Goal: Transaction & Acquisition: Purchase product/service

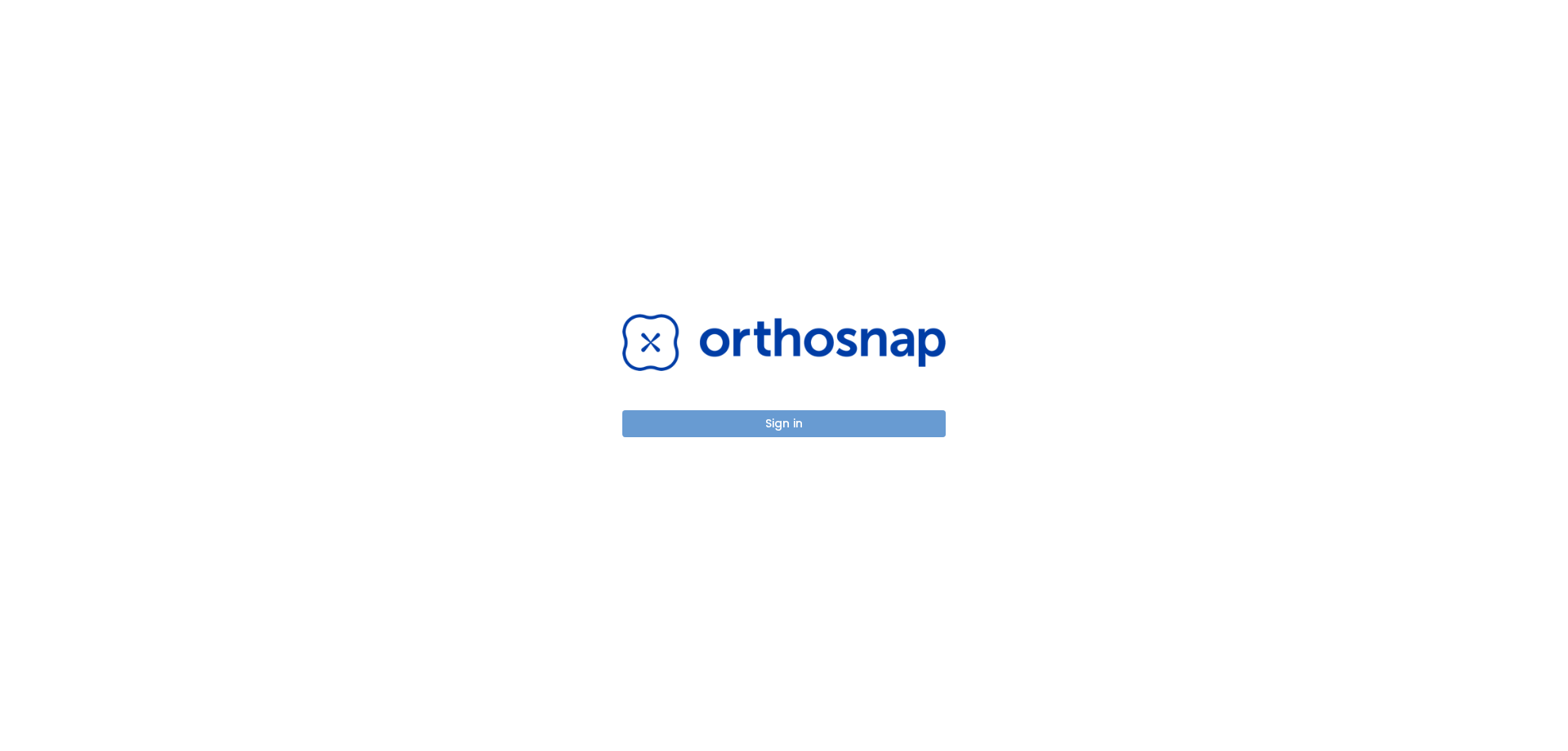
click at [827, 435] on button "Sign in" at bounding box center [784, 423] width 324 height 27
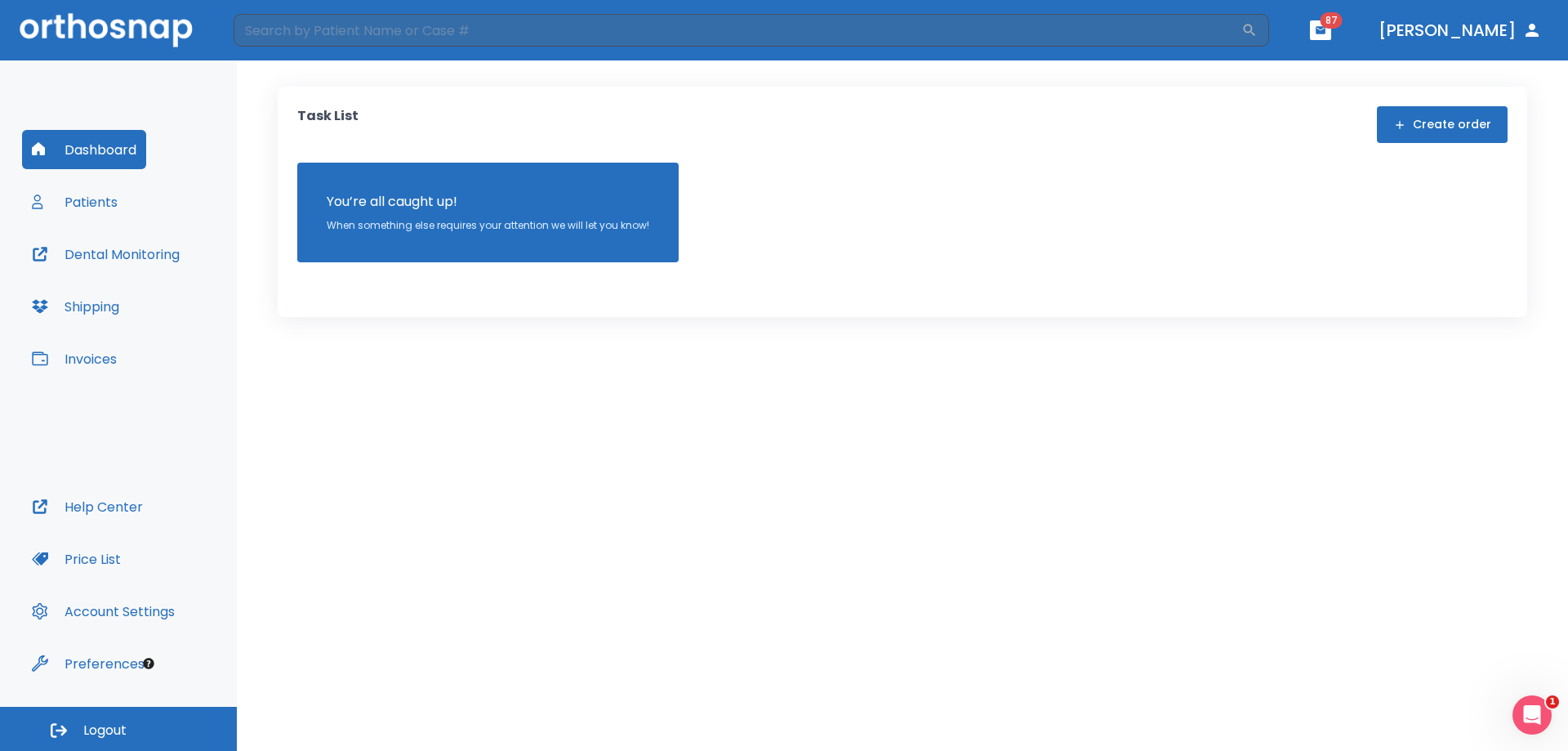
click at [172, 350] on div "Dashboard Patients Dental Monitoring Shipping Invoices" at bounding box center [118, 309] width 193 height 357
click at [71, 365] on button "Invoices" at bounding box center [74, 358] width 105 height 39
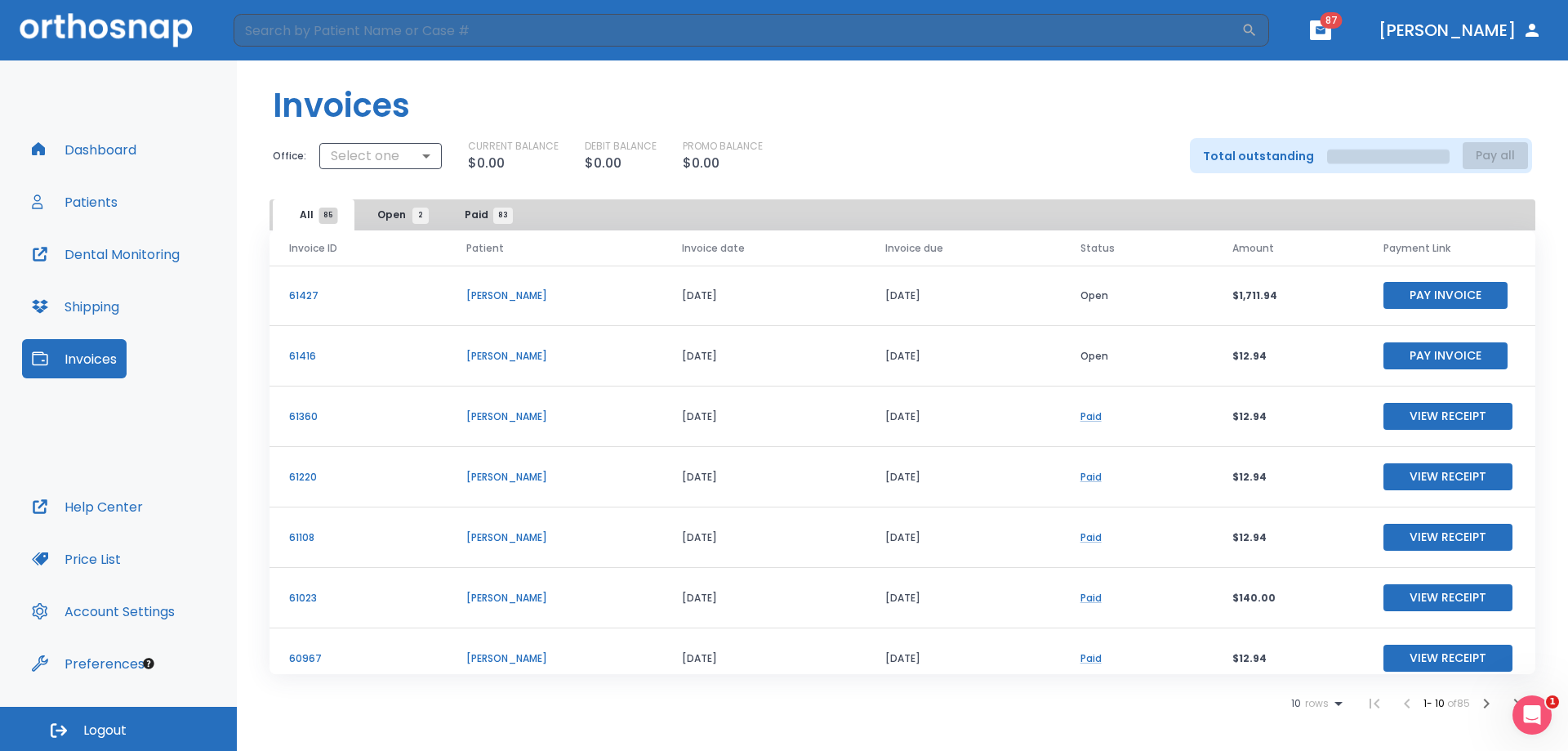
click at [1435, 296] on button "Pay Invoice" at bounding box center [1445, 296] width 124 height 27
click at [1454, 354] on button "Pay Invoice" at bounding box center [1445, 356] width 124 height 27
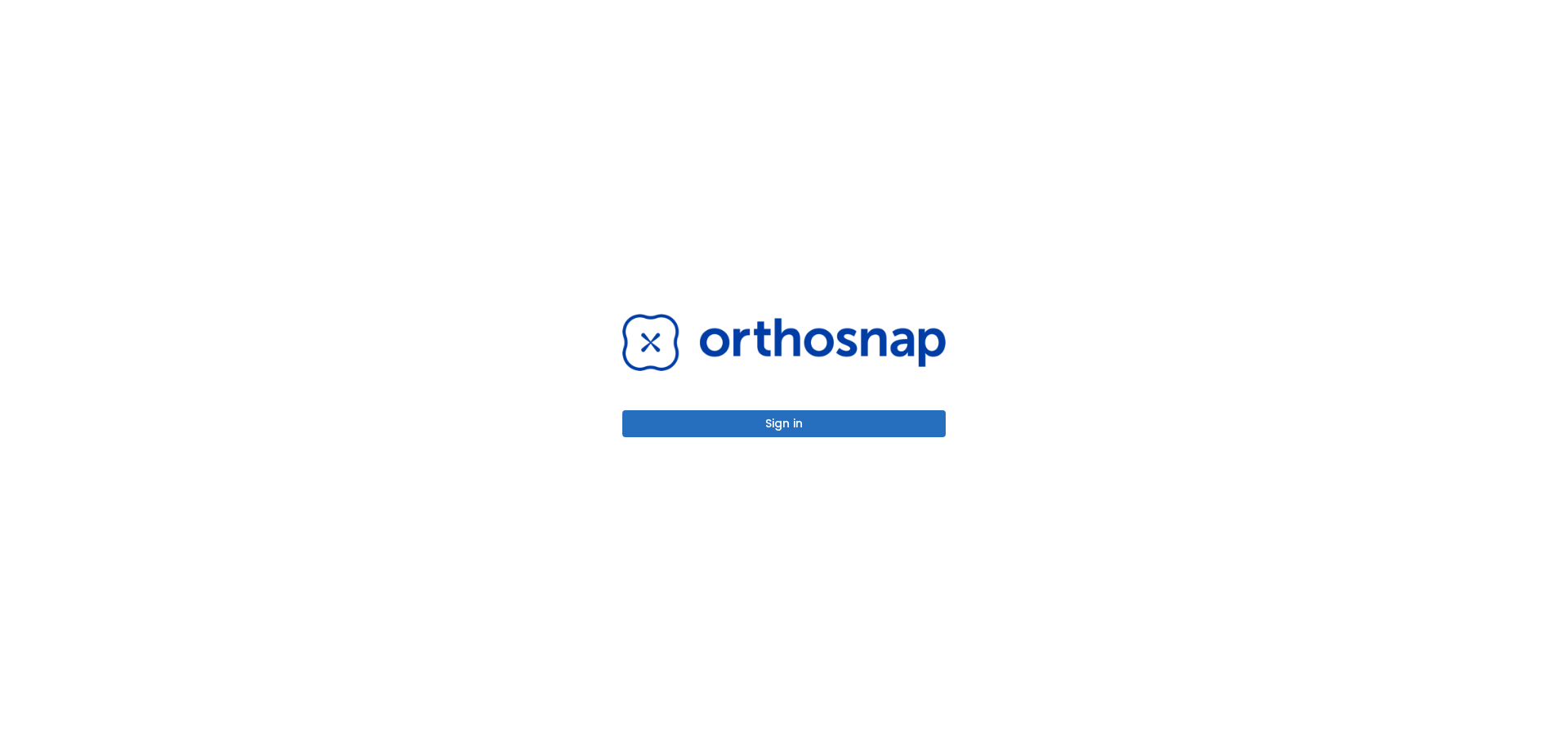
click at [730, 420] on button "Sign in" at bounding box center [784, 423] width 324 height 27
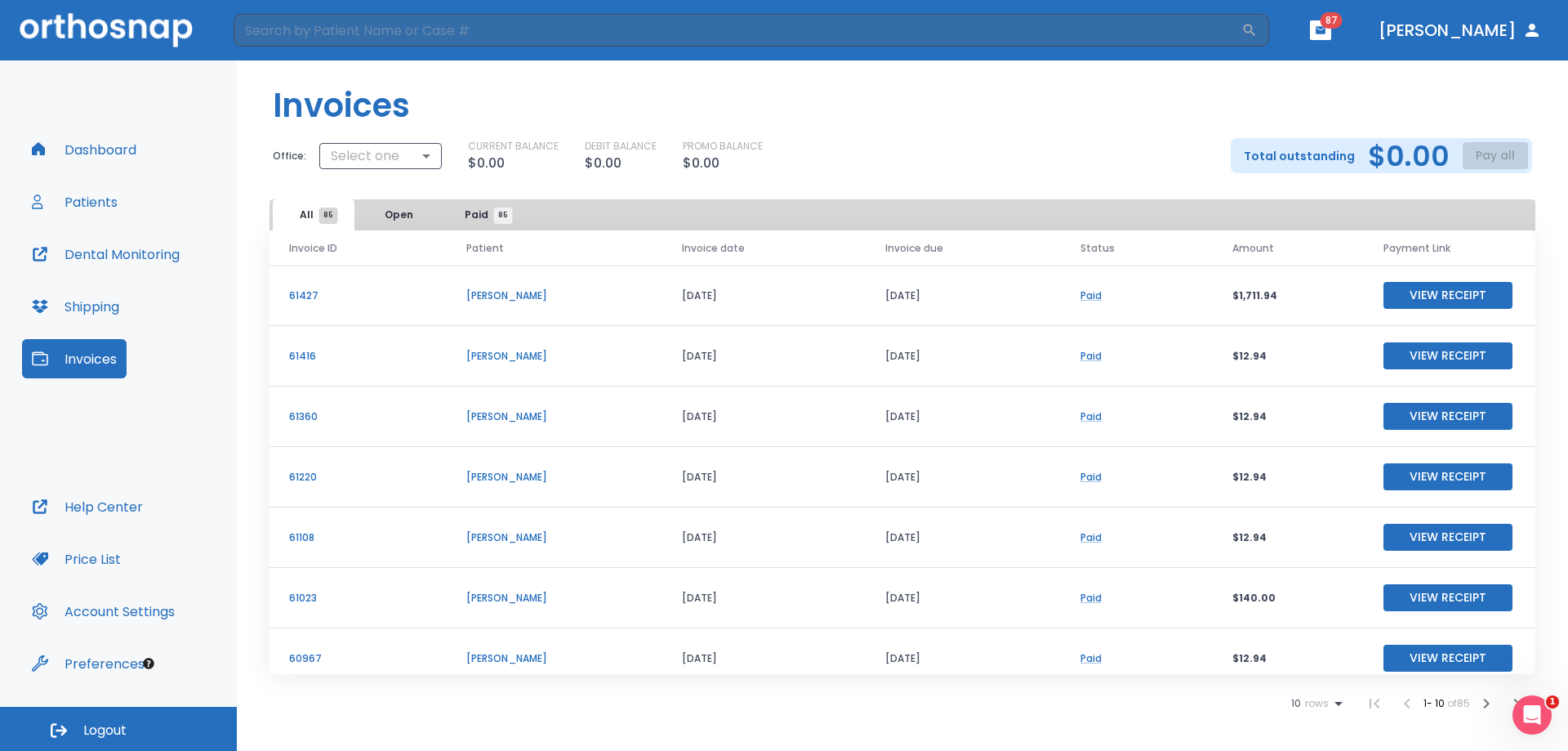
scroll to position [197, 0]
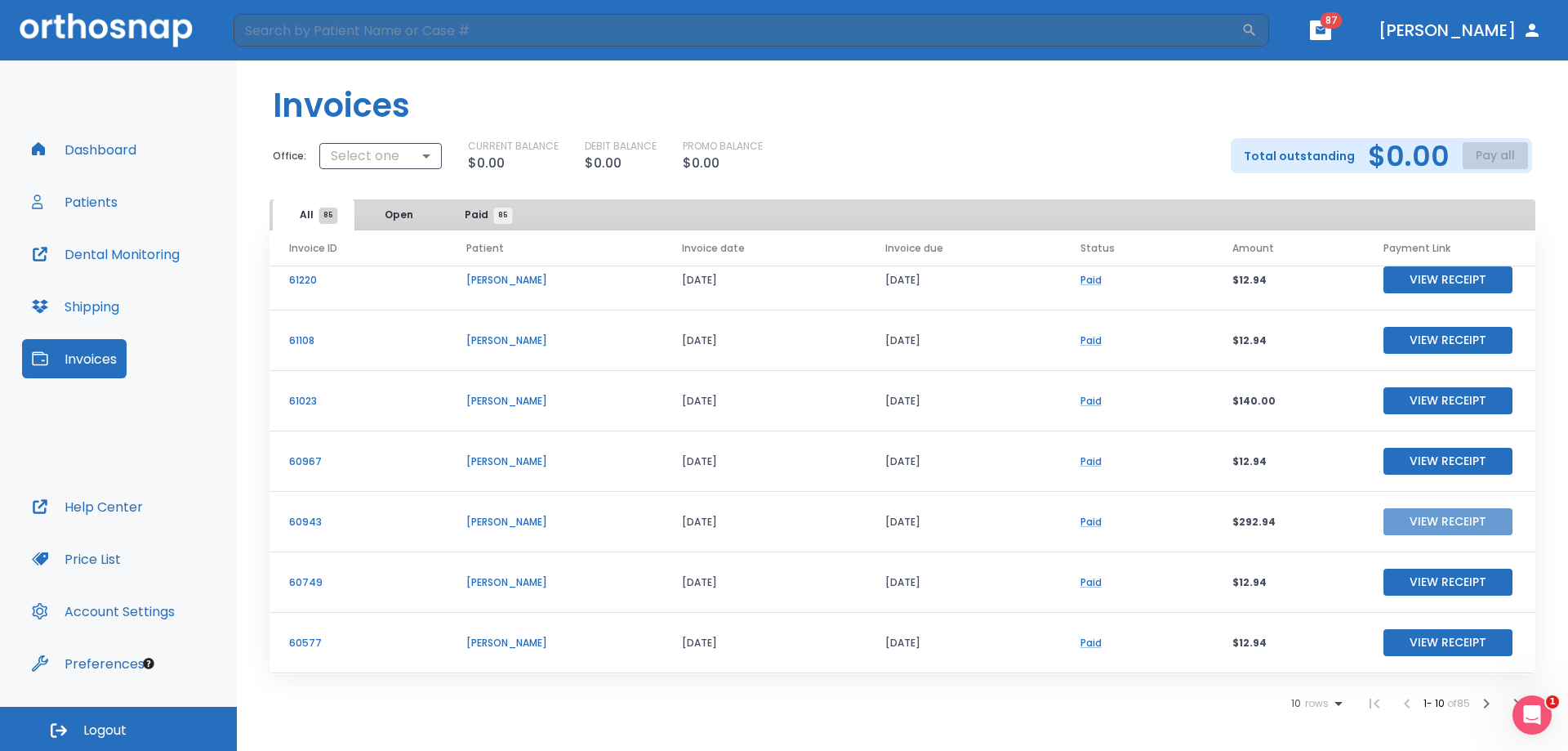
click at [1421, 518] on button "View Receipt" at bounding box center [1448, 522] width 129 height 27
click at [1409, 393] on button "View Receipt" at bounding box center [1448, 401] width 129 height 27
